Goal: Navigation & Orientation: Find specific page/section

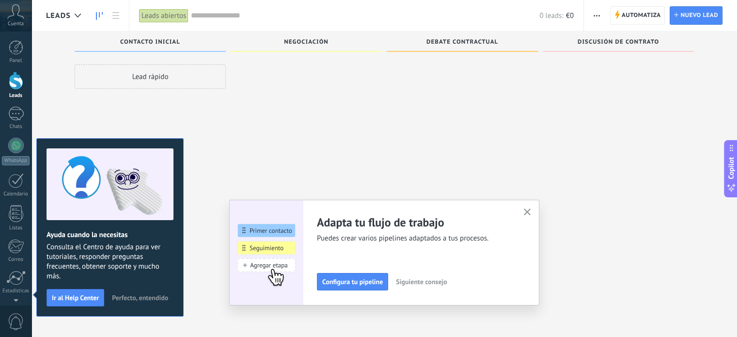
scroll to position [16, 0]
click at [531, 209] on icon "button" at bounding box center [527, 211] width 7 height 7
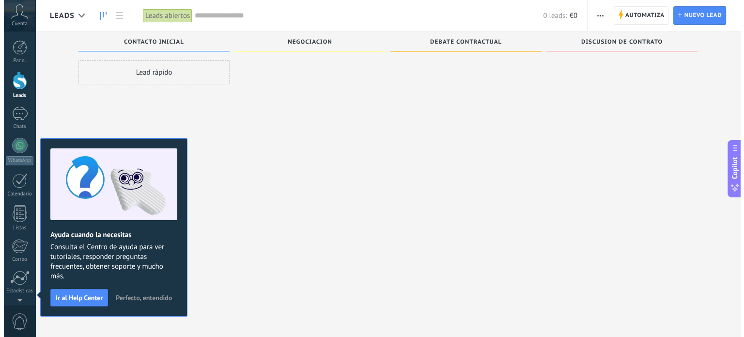
scroll to position [0, 0]
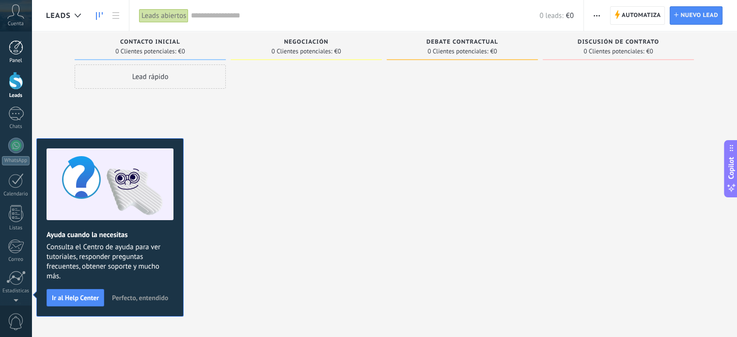
click at [26, 55] on link "Panel" at bounding box center [15, 52] width 31 height 24
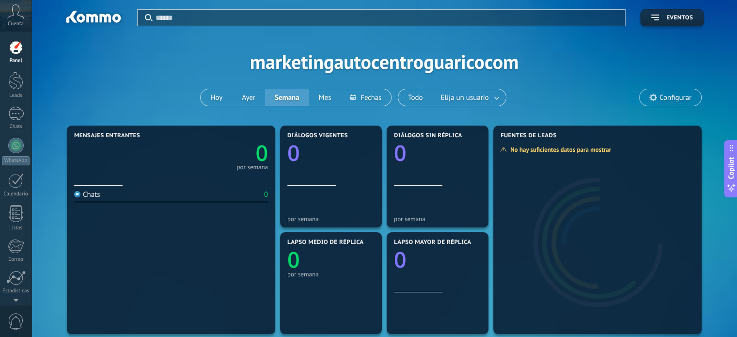
click at [16, 29] on div "Cuenta" at bounding box center [15, 15] width 31 height 31
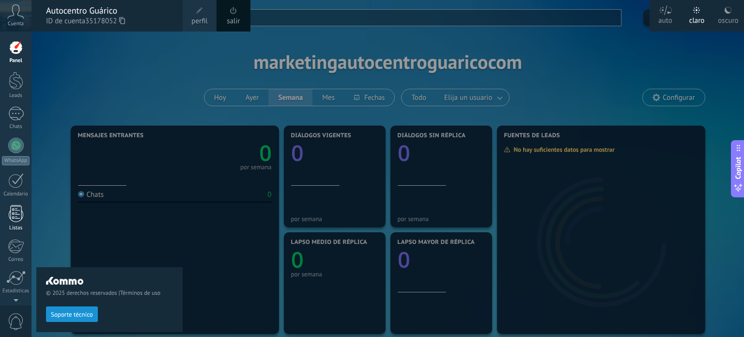
click at [18, 230] on div "Listas" at bounding box center [16, 228] width 28 height 6
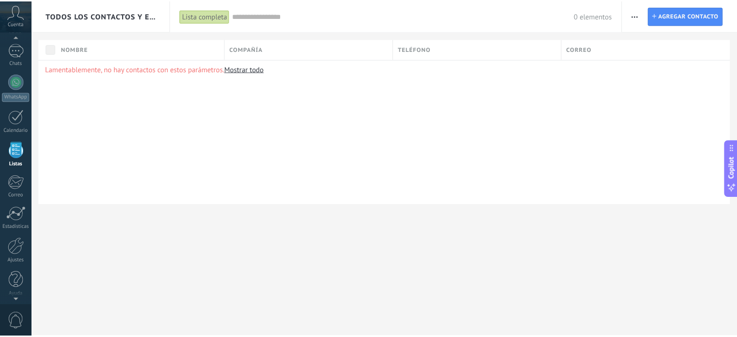
scroll to position [66, 0]
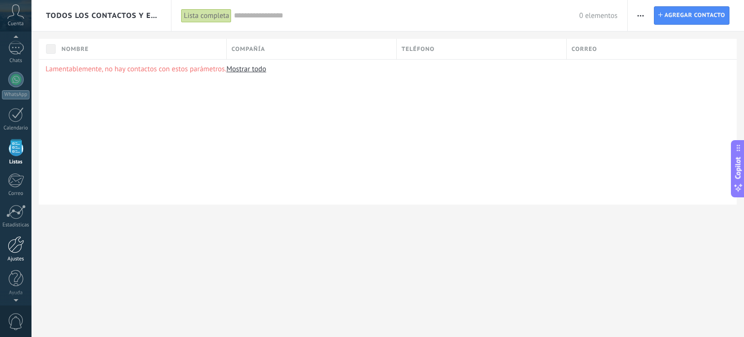
click at [15, 245] on div at bounding box center [16, 244] width 16 height 17
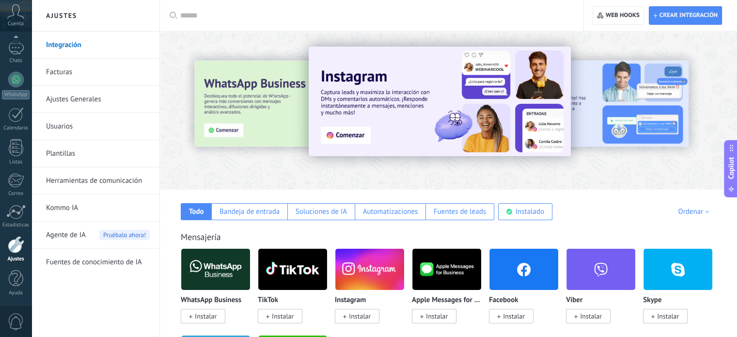
click at [79, 304] on div "Integración Facturas Ajustes Generales Usuarios Plantillas Herramientas de comu…" at bounding box center [95, 183] width 128 height 305
